Goal: Task Accomplishment & Management: Use online tool/utility

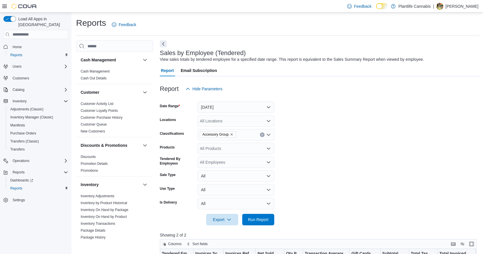
scroll to position [114, 0]
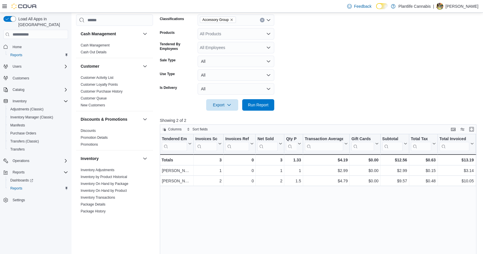
click at [231, 20] on icon "Remove Accessory Group from selection in this group" at bounding box center [231, 19] width 3 height 3
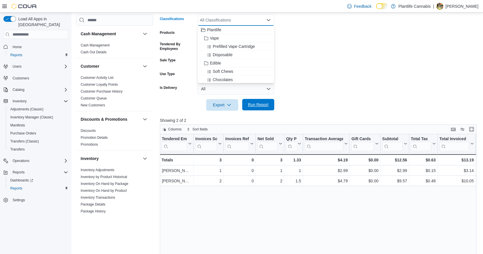
click at [265, 107] on span "Run Report" at bounding box center [258, 105] width 21 height 6
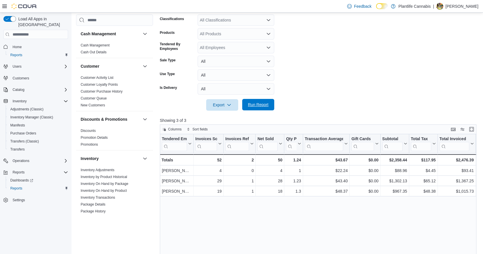
click at [259, 102] on span "Run Report" at bounding box center [258, 104] width 25 height 11
click at [268, 108] on span "Run Report" at bounding box center [258, 104] width 25 height 11
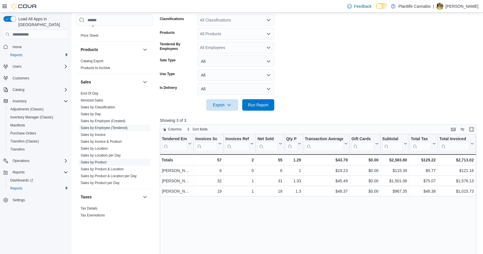
scroll to position [297, 0]
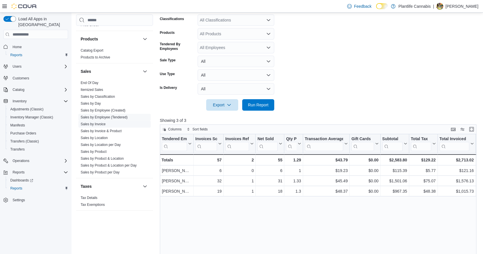
click at [101, 126] on span "Sales by Invoice" at bounding box center [93, 124] width 25 height 5
click at [101, 125] on link "Sales by Invoice" at bounding box center [93, 124] width 25 height 4
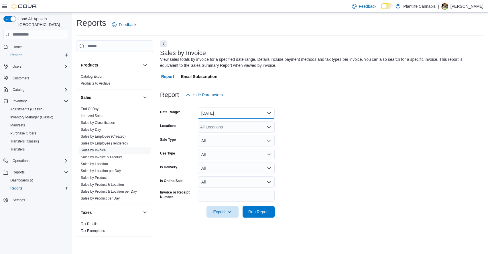
click at [209, 114] on button "[DATE]" at bounding box center [236, 112] width 77 height 11
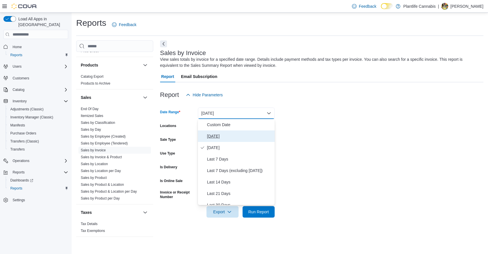
click at [220, 136] on span "[DATE]" at bounding box center [239, 136] width 65 height 7
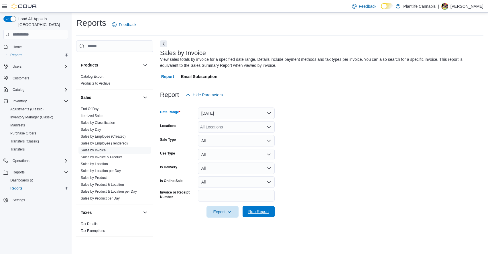
click at [267, 211] on span "Run Report" at bounding box center [258, 211] width 21 height 6
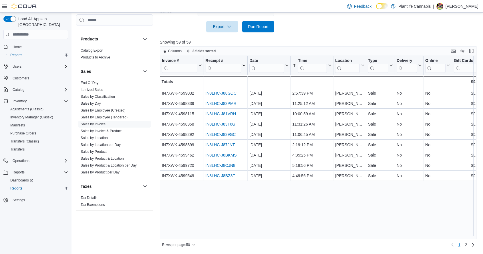
scroll to position [143, 0]
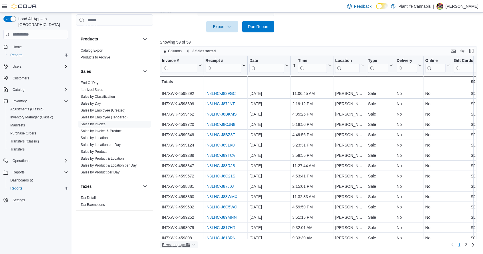
click at [188, 245] on span "Rows per page : 50" at bounding box center [176, 244] width 28 height 5
click at [185, 234] on span "100 rows" at bounding box center [186, 233] width 18 height 5
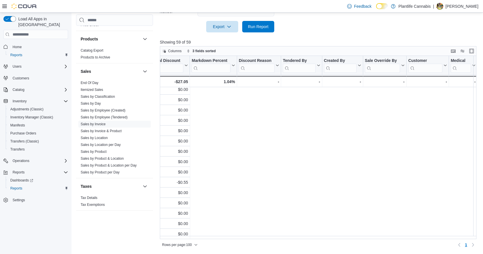
scroll to position [459, 0]
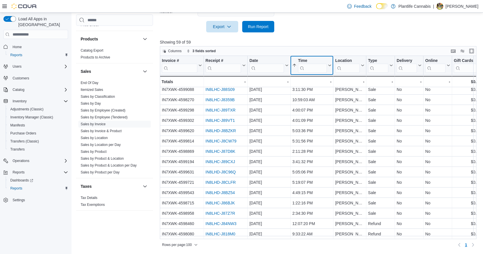
click at [330, 66] on icon at bounding box center [330, 65] width 3 height 1
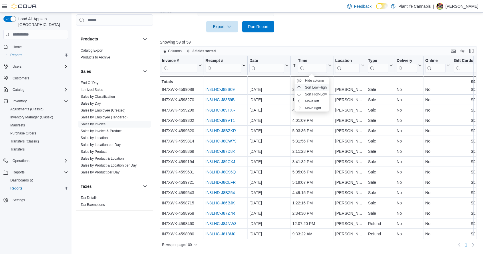
click at [323, 90] on button "Sort Low-High" at bounding box center [312, 87] width 34 height 7
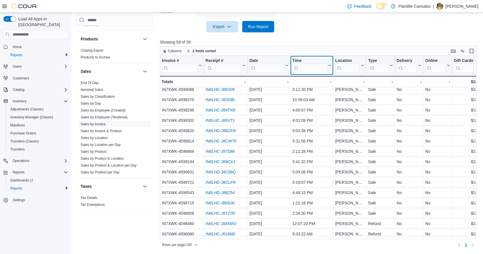
click at [331, 66] on icon at bounding box center [329, 65] width 5 height 3
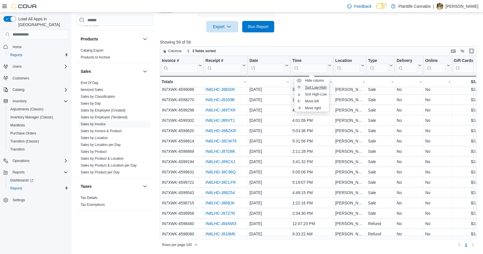
click at [322, 88] on span "Sort Low-High" at bounding box center [316, 87] width 22 height 5
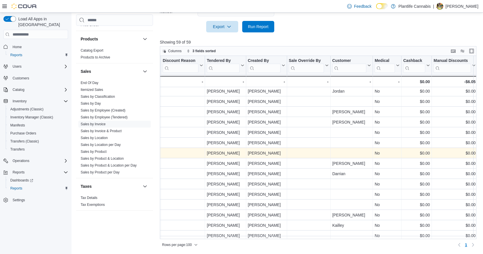
scroll to position [0, 654]
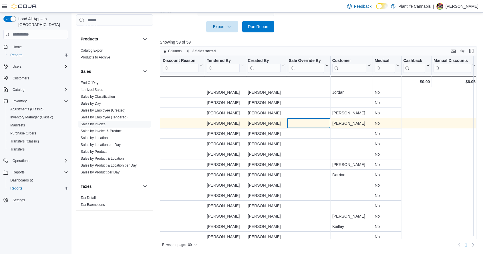
click at [313, 123] on div "$0.00 - Total Discount, column 17, row 4 0.00% - Markdown Percent, column 18, r…" at bounding box center [117, 123] width 1222 height 10
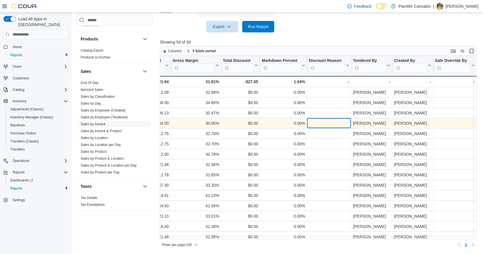
click at [315, 123] on div "- Discount Reason, column 19, row 4" at bounding box center [329, 123] width 40 height 7
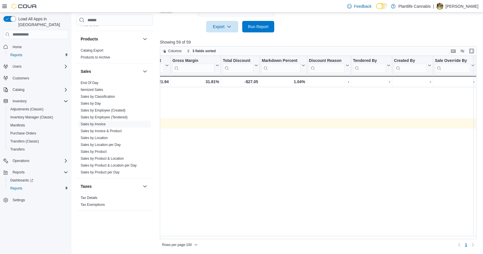
scroll to position [0, 0]
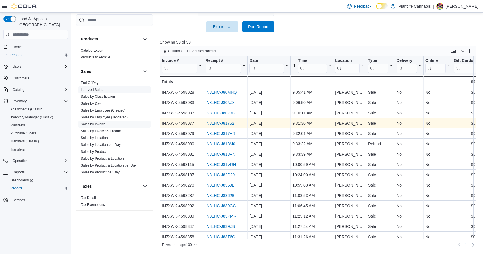
click at [110, 116] on link "Sales by Employee (Tendered)" at bounding box center [104, 117] width 47 height 4
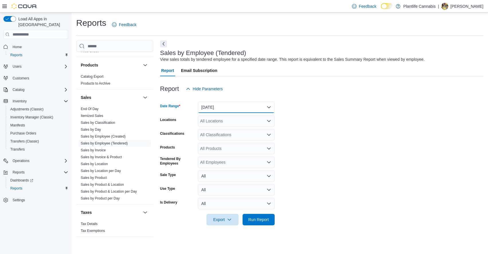
click at [221, 105] on button "[DATE]" at bounding box center [236, 106] width 77 height 11
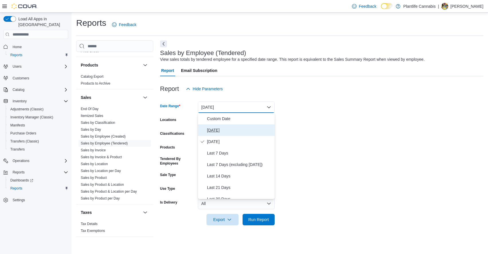
click at [222, 127] on span "[DATE]" at bounding box center [239, 130] width 65 height 7
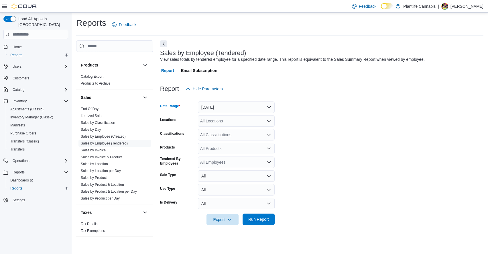
drag, startPoint x: 269, startPoint y: 216, endPoint x: 101, endPoint y: 11, distance: 265.2
click at [268, 216] on span "Run Report" at bounding box center [258, 219] width 25 height 11
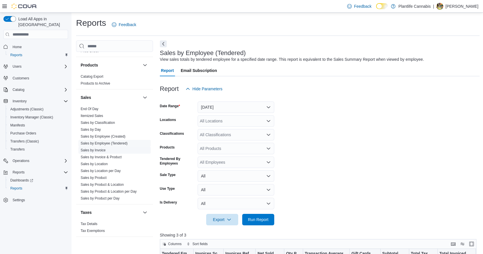
drag, startPoint x: 102, startPoint y: 152, endPoint x: 119, endPoint y: 149, distance: 17.2
click at [102, 152] on link "Sales by Invoice" at bounding box center [93, 150] width 25 height 4
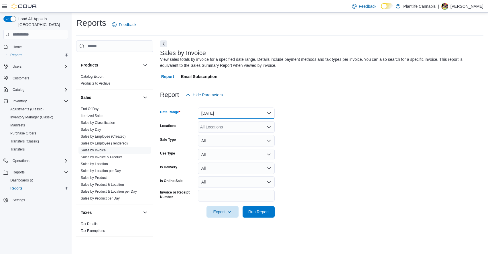
click at [257, 114] on button "[DATE]" at bounding box center [236, 112] width 77 height 11
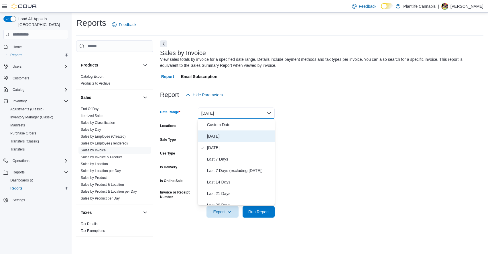
drag, startPoint x: 229, startPoint y: 136, endPoint x: 248, endPoint y: 187, distance: 54.0
click at [229, 137] on span "[DATE]" at bounding box center [239, 136] width 65 height 7
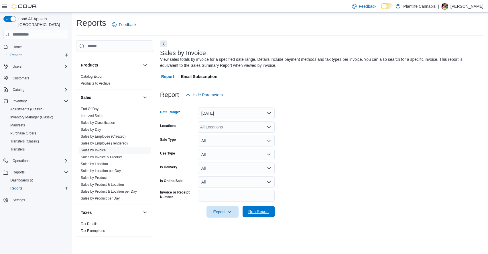
click at [259, 212] on span "Run Report" at bounding box center [258, 211] width 21 height 6
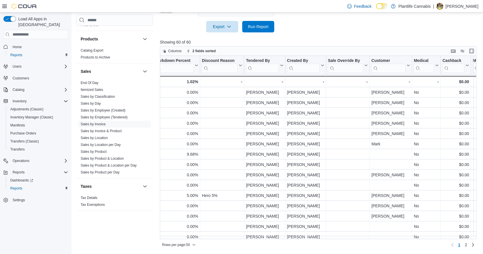
scroll to position [0, 642]
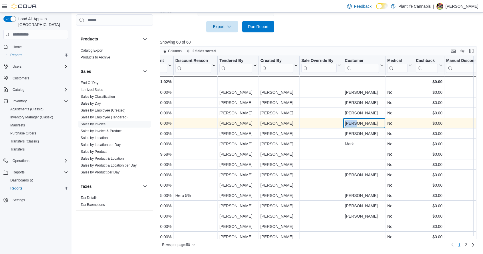
drag, startPoint x: 356, startPoint y: 123, endPoint x: 345, endPoint y: 123, distance: 11.2
click at [345, 123] on div "[PERSON_NAME] - Customer, column 23, row 4" at bounding box center [364, 123] width 42 height 10
copy div "[PERSON_NAME]"
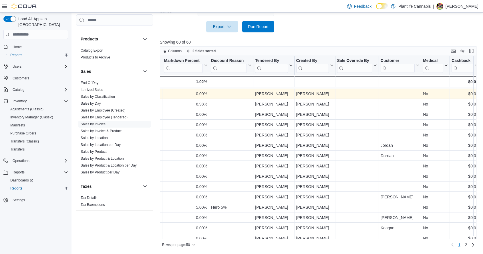
scroll to position [258, 606]
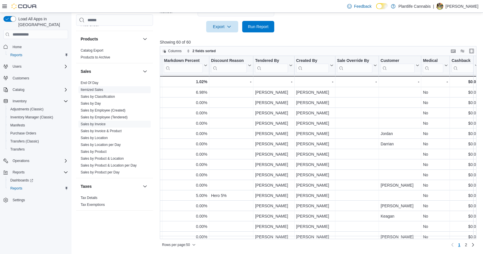
drag, startPoint x: 115, startPoint y: 118, endPoint x: 121, endPoint y: 119, distance: 5.2
click at [115, 118] on link "Sales by Employee (Tendered)" at bounding box center [104, 117] width 47 height 4
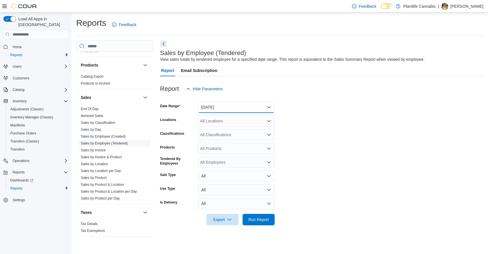
click at [216, 109] on button "[DATE]" at bounding box center [236, 106] width 77 height 11
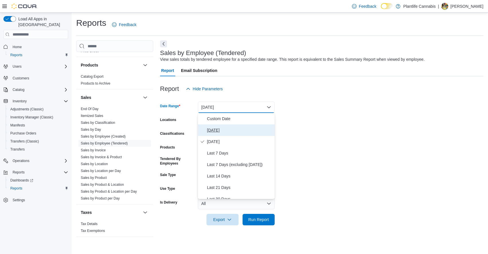
click at [225, 129] on span "[DATE]" at bounding box center [239, 130] width 65 height 7
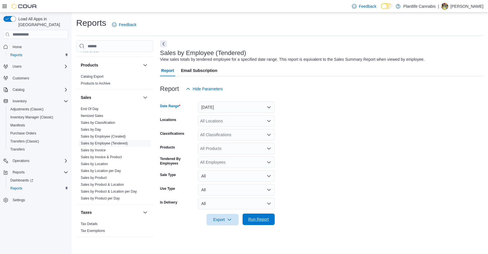
click at [262, 221] on span "Run Report" at bounding box center [258, 219] width 21 height 6
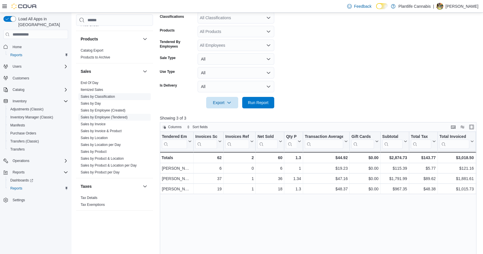
scroll to position [114, 0]
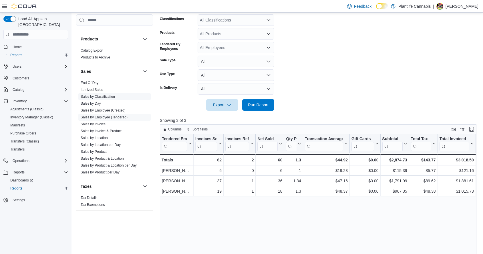
click at [108, 98] on span "Sales by Classification" at bounding box center [98, 96] width 34 height 5
click at [116, 96] on span "Sales by Classification" at bounding box center [114, 96] width 72 height 7
click at [97, 95] on link "Sales by Classification" at bounding box center [98, 96] width 34 height 4
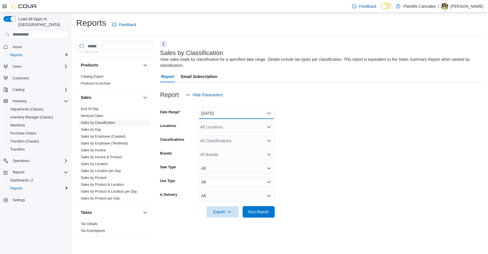
click at [218, 109] on button "[DATE]" at bounding box center [236, 112] width 77 height 11
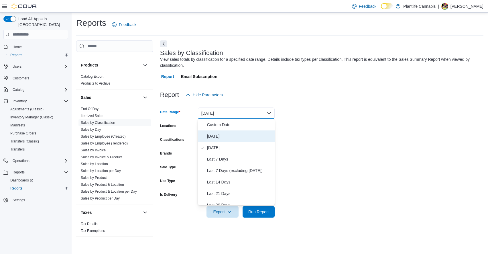
click at [228, 133] on span "[DATE]" at bounding box center [239, 136] width 65 height 7
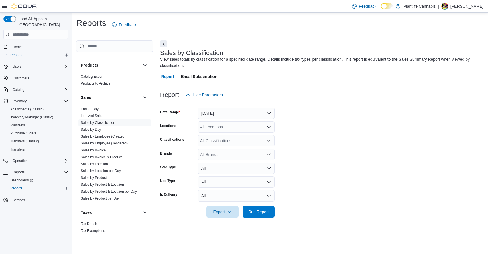
click at [251, 205] on div at bounding box center [321, 203] width 323 height 5
click at [257, 212] on span "Run Report" at bounding box center [258, 211] width 21 height 6
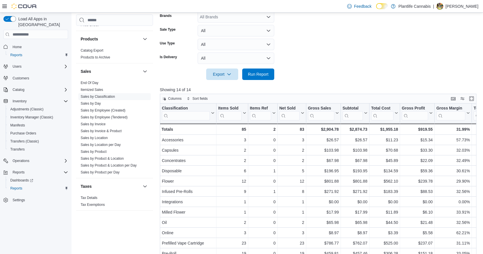
scroll to position [172, 0]
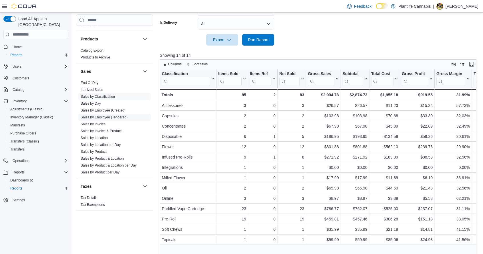
click at [110, 116] on link "Sales by Employee (Tendered)" at bounding box center [104, 117] width 47 height 4
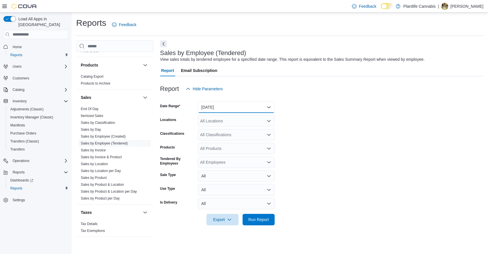
click at [217, 105] on button "[DATE]" at bounding box center [236, 106] width 77 height 11
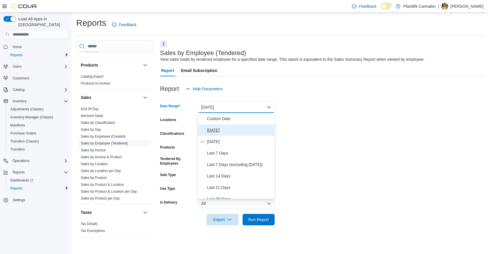
click at [225, 127] on span "[DATE]" at bounding box center [239, 130] width 65 height 7
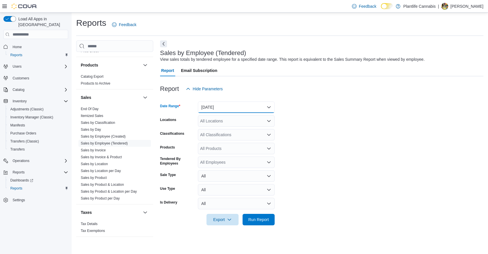
click at [222, 110] on button "[DATE]" at bounding box center [236, 106] width 77 height 11
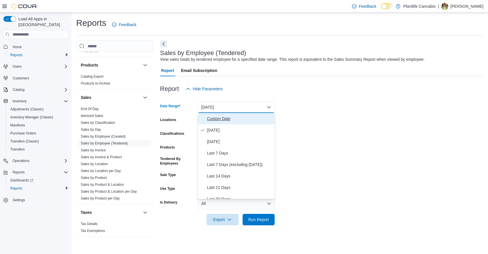
click at [222, 119] on span "Custom Date" at bounding box center [239, 118] width 65 height 7
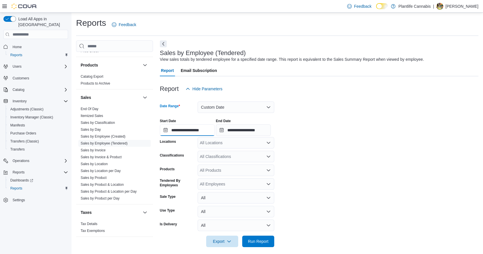
click at [203, 125] on input "**********" at bounding box center [187, 129] width 55 height 11
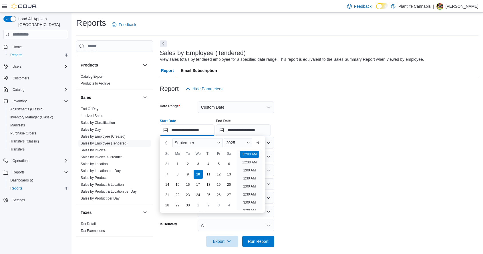
scroll to position [18, 0]
click at [186, 175] on div "9" at bounding box center [188, 174] width 10 height 10
type input "**********"
click at [267, 238] on span "Run Report" at bounding box center [258, 240] width 25 height 11
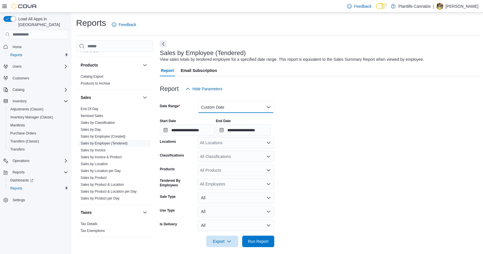
click at [233, 105] on button "Custom Date" at bounding box center [236, 106] width 77 height 11
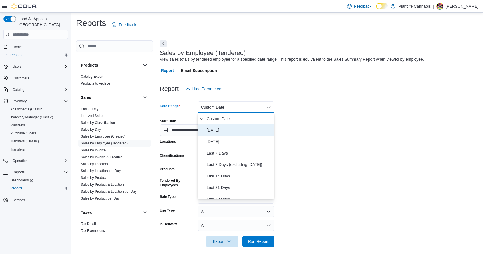
click at [212, 130] on span "[DATE]" at bounding box center [239, 130] width 65 height 7
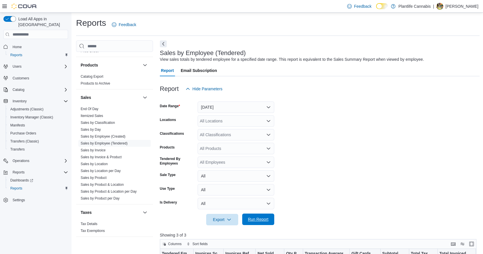
drag, startPoint x: 254, startPoint y: 224, endPoint x: 259, endPoint y: 220, distance: 6.5
click at [256, 223] on span "Run Report" at bounding box center [258, 218] width 25 height 11
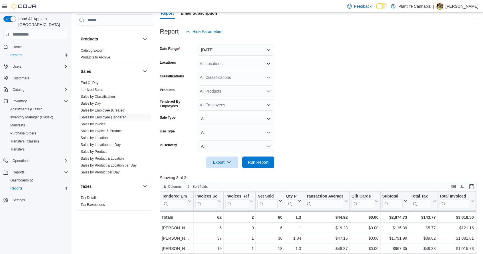
scroll to position [86, 0]
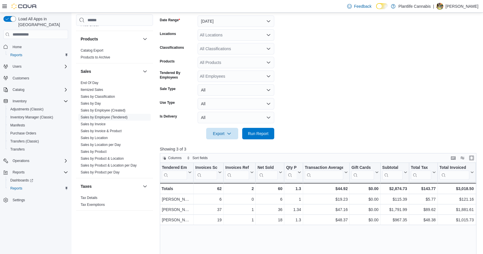
click at [227, 49] on div "All Classifications" at bounding box center [236, 48] width 77 height 11
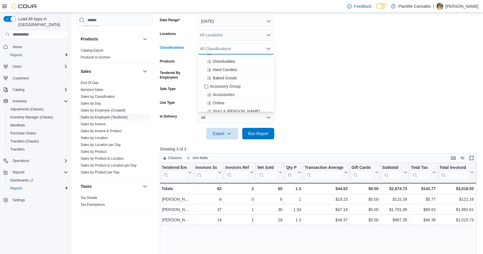
scroll to position [57, 0]
click at [239, 83] on span "Accessory Group" at bounding box center [225, 84] width 31 height 6
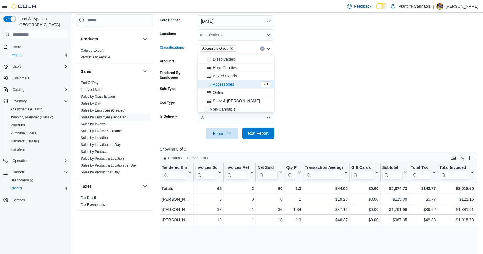
click at [267, 128] on div "Export Run Report" at bounding box center [217, 133] width 114 height 11
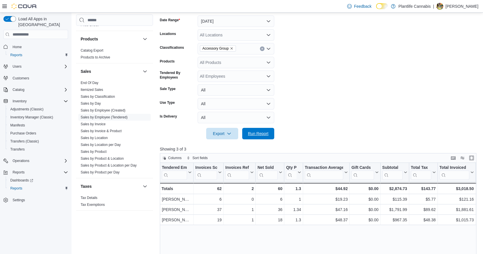
scroll to position [114, 0]
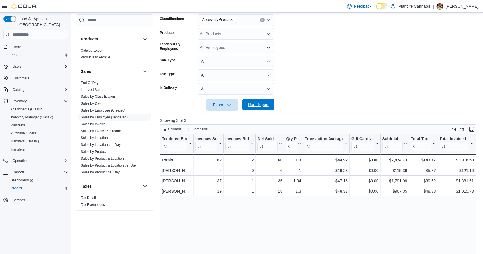
click at [267, 107] on span "Run Report" at bounding box center [258, 105] width 21 height 6
click at [262, 21] on icon "Clear input" at bounding box center [262, 20] width 2 height 2
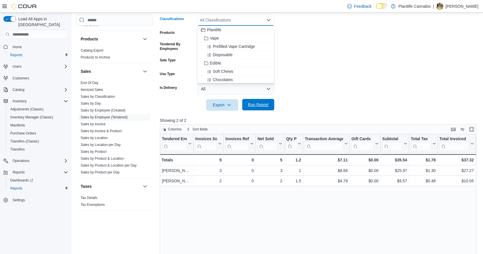
click at [262, 106] on span "Run Report" at bounding box center [258, 105] width 21 height 6
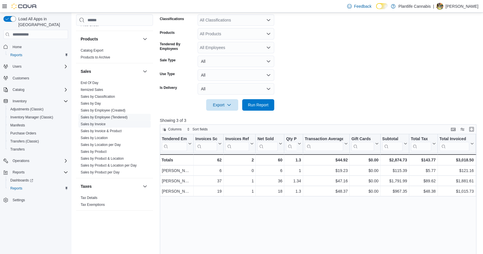
click at [97, 123] on link "Sales by Invoice" at bounding box center [93, 124] width 25 height 4
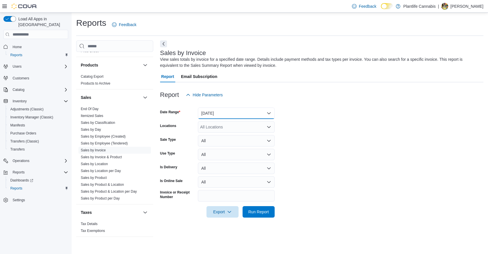
click at [210, 112] on button "[DATE]" at bounding box center [236, 112] width 77 height 11
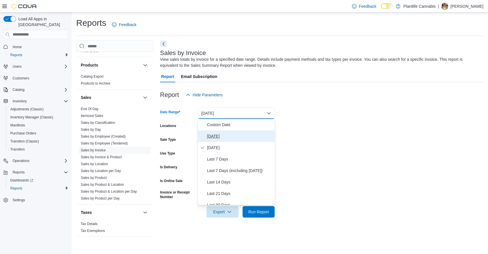
click at [216, 139] on span "[DATE]" at bounding box center [239, 136] width 65 height 7
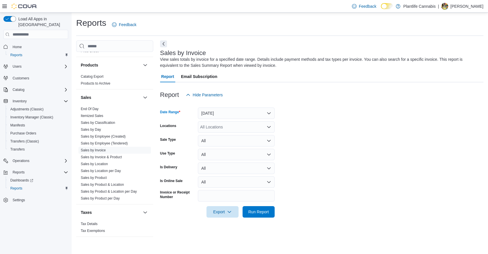
click at [261, 221] on div at bounding box center [321, 220] width 323 height 7
click at [262, 215] on span "Run Report" at bounding box center [258, 211] width 25 height 11
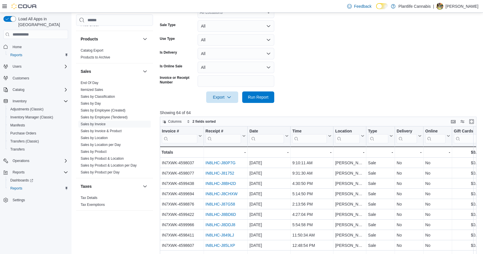
scroll to position [29, 0]
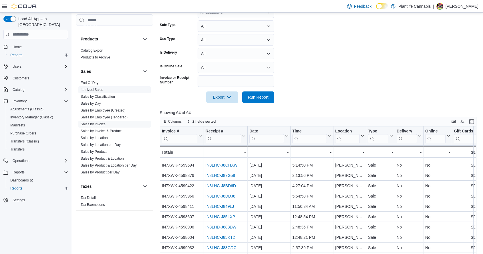
click at [103, 115] on link "Sales by Employee (Tendered)" at bounding box center [104, 117] width 47 height 4
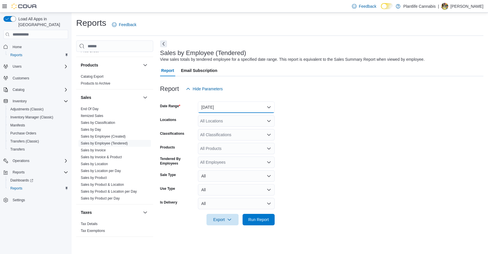
drag, startPoint x: 216, startPoint y: 105, endPoint x: 218, endPoint y: 110, distance: 5.3
click at [216, 105] on button "[DATE]" at bounding box center [236, 106] width 77 height 11
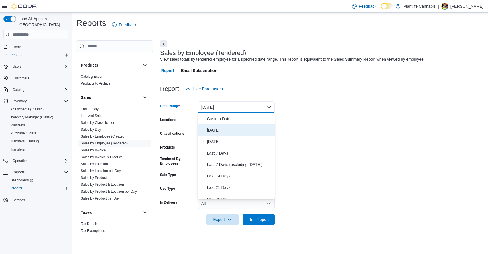
click at [224, 130] on span "[DATE]" at bounding box center [239, 130] width 65 height 7
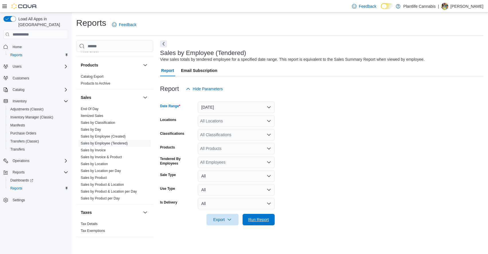
drag, startPoint x: 262, startPoint y: 220, endPoint x: 109, endPoint y: 35, distance: 240.5
click at [262, 219] on span "Run Report" at bounding box center [258, 219] width 21 height 6
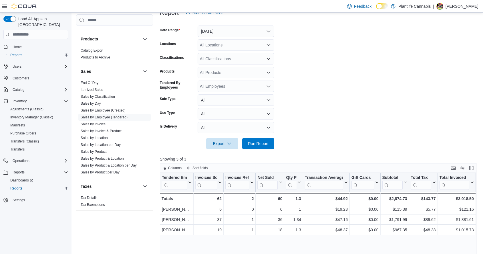
scroll to position [86, 0]
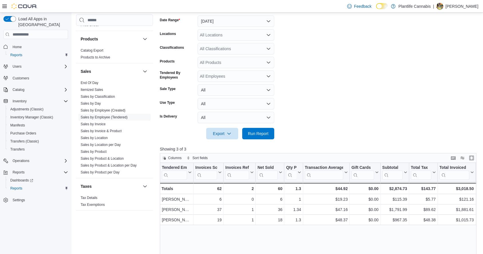
drag, startPoint x: 417, startPoint y: 127, endPoint x: 417, endPoint y: 122, distance: 4.9
click at [417, 127] on div at bounding box center [320, 125] width 320 height 5
click at [231, 46] on div "All Classifications" at bounding box center [236, 48] width 77 height 11
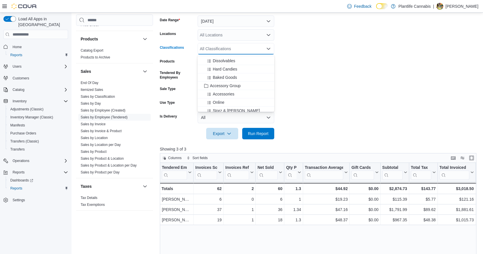
scroll to position [57, 0]
click at [236, 84] on span "Accessory Group" at bounding box center [225, 84] width 31 height 6
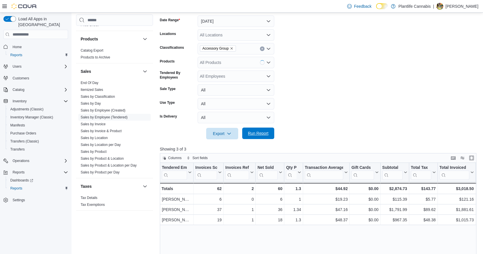
click at [267, 135] on span "Run Report" at bounding box center [258, 133] width 21 height 6
click at [273, 139] on button "Run Report" at bounding box center [258, 132] width 32 height 11
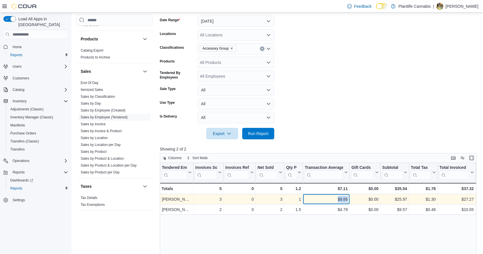
drag, startPoint x: 334, startPoint y: 200, endPoint x: 349, endPoint y: 200, distance: 15.2
click at [350, 200] on div "[PERSON_NAME] - Tendered Employee, column 1, row 1 3 - Invoices Sold, column 2,…" at bounding box center [445, 199] width 570 height 10
copy div "$8.66 - Transaction Average, column 6, row 1"
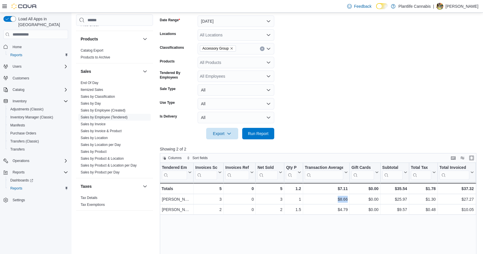
click at [264, 50] on button "Clear input" at bounding box center [262, 48] width 5 height 5
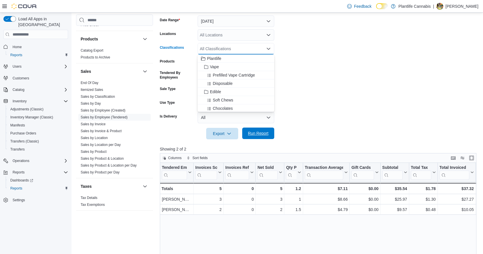
click at [256, 131] on span "Run Report" at bounding box center [258, 133] width 21 height 6
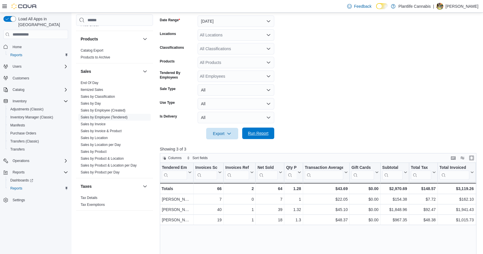
click at [263, 133] on span "Run Report" at bounding box center [258, 133] width 21 height 6
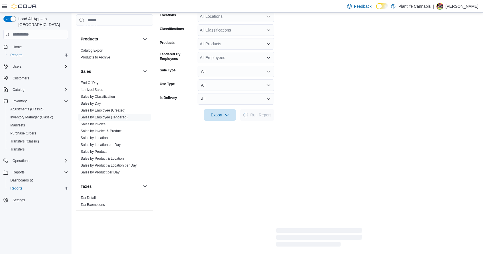
scroll to position [114, 0]
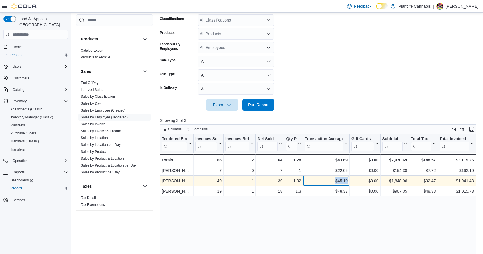
drag, startPoint x: 334, startPoint y: 179, endPoint x: 350, endPoint y: 180, distance: 16.0
click at [350, 180] on div "[PERSON_NAME] - Tendered Employee, column 1, row 2 40 - Invoices Sold, column 2…" at bounding box center [445, 180] width 570 height 10
click at [388, 178] on div "$1,848.96" at bounding box center [394, 180] width 25 height 7
drag, startPoint x: 389, startPoint y: 179, endPoint x: 408, endPoint y: 181, distance: 18.4
click at [408, 181] on div "$1,848.96 - Subtotal, column 8, row 2" at bounding box center [395, 180] width 29 height 10
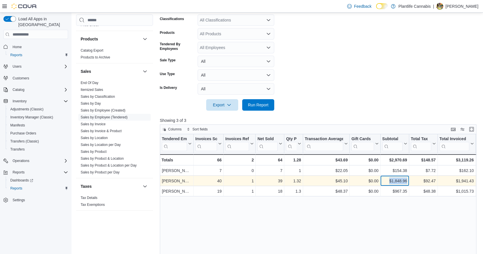
copy div "$1,848.96"
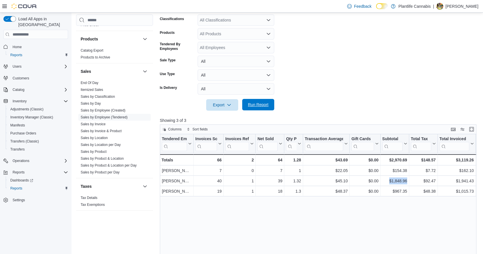
click at [256, 110] on span "Run Report" at bounding box center [258, 104] width 25 height 11
